Goal: Navigation & Orientation: Find specific page/section

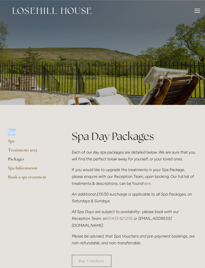
click at [14, 148] on link "Treatments 2025" at bounding box center [32, 151] width 48 height 9
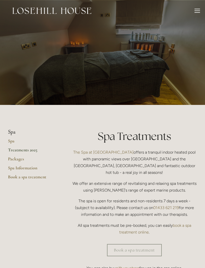
click at [11, 158] on link "Packages" at bounding box center [32, 160] width 48 height 9
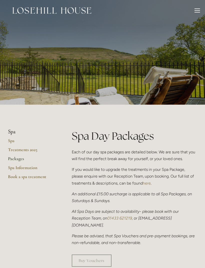
scroll to position [1, 0]
click at [9, 138] on link "Spa" at bounding box center [32, 142] width 48 height 9
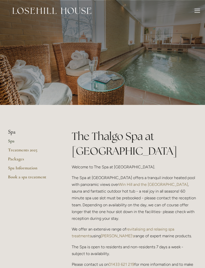
click at [196, 10] on div at bounding box center [198, 12] width 6 height 6
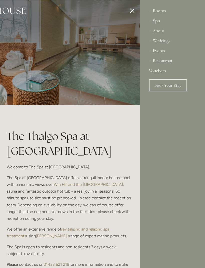
click at [161, 84] on link "Book Your Stay" at bounding box center [168, 86] width 38 height 12
